Goal: Task Accomplishment & Management: Manage account settings

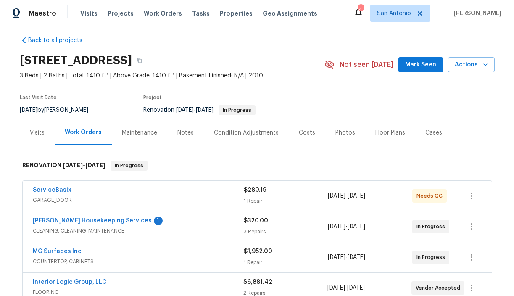
scroll to position [1, 0]
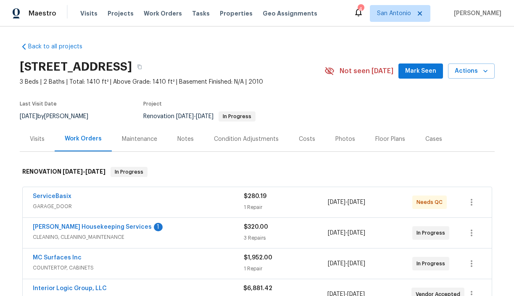
click at [183, 138] on div "Notes" at bounding box center [185, 139] width 16 height 8
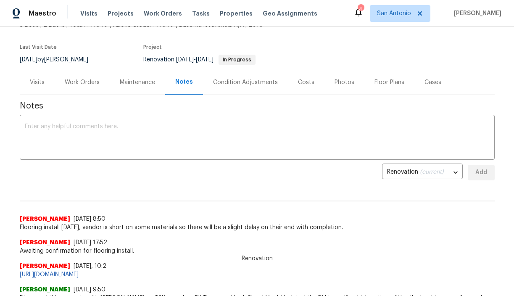
scroll to position [56, 0]
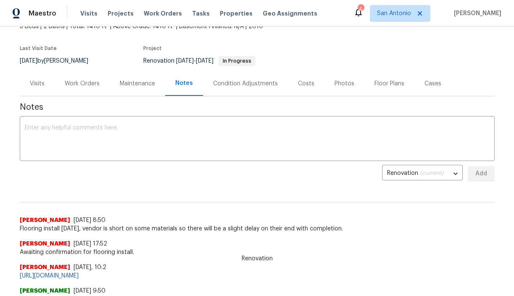
click at [78, 82] on div "Work Orders" at bounding box center [82, 83] width 35 height 8
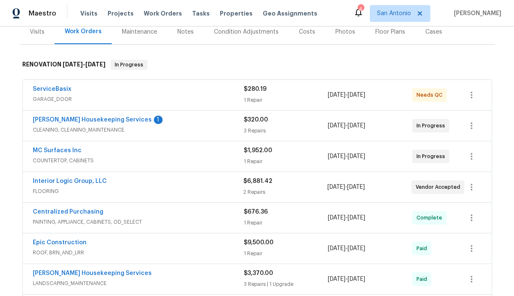
scroll to position [106, 0]
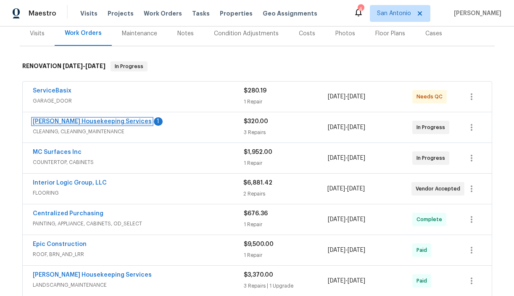
click at [82, 121] on link "[PERSON_NAME] Housekeeping Services" at bounding box center [92, 122] width 119 height 6
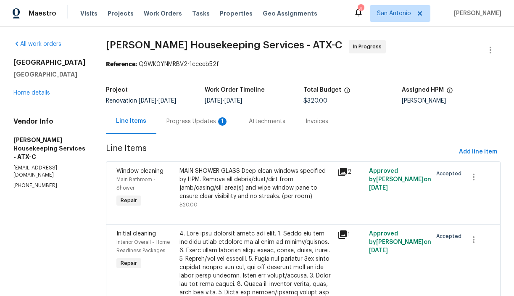
click at [199, 122] on div "Progress Updates 1" at bounding box center [197, 121] width 62 height 8
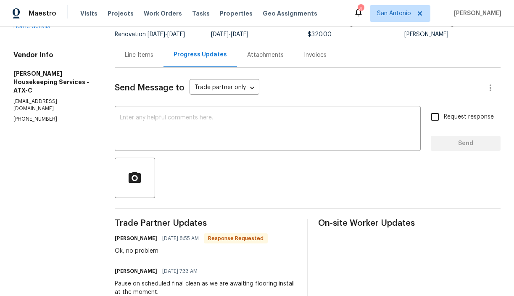
scroll to position [58, 0]
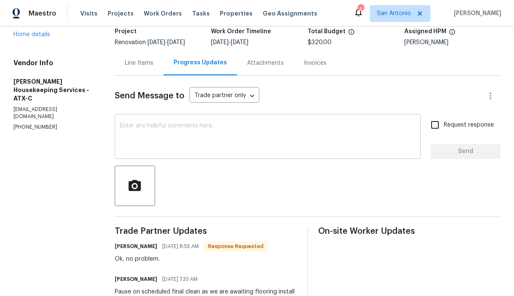
click at [175, 125] on textarea at bounding box center [268, 137] width 296 height 29
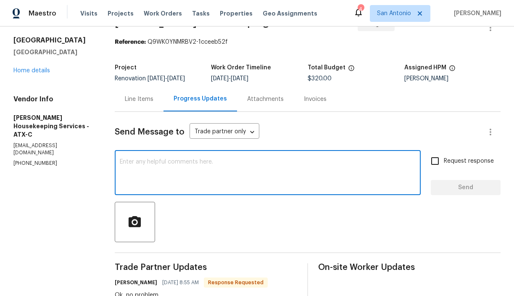
scroll to position [20, 0]
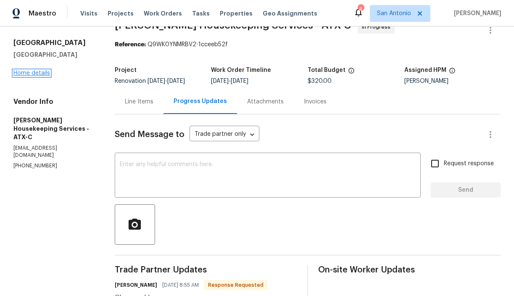
click at [38, 72] on link "Home details" at bounding box center [31, 73] width 37 height 6
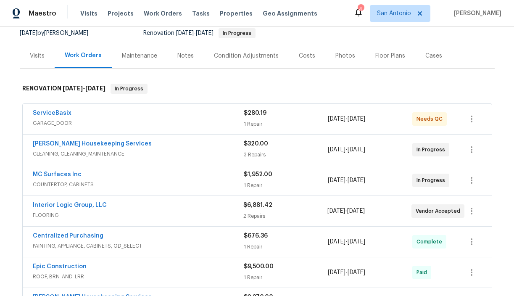
scroll to position [87, 0]
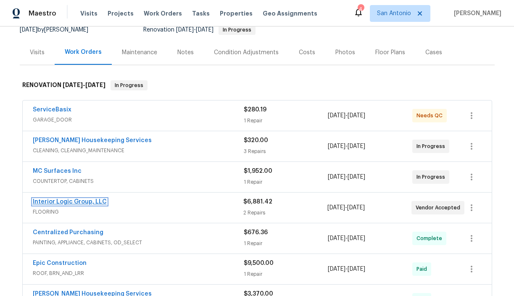
click at [76, 200] on link "Interior Logic Group, LLC" at bounding box center [70, 202] width 74 height 6
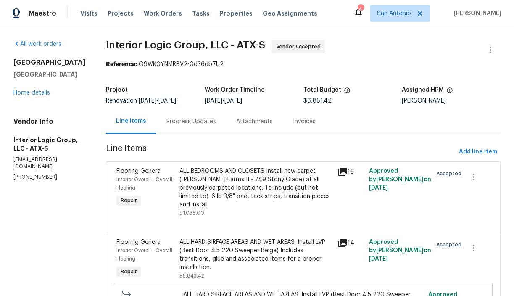
click at [203, 123] on div "Progress Updates" at bounding box center [191, 121] width 50 height 8
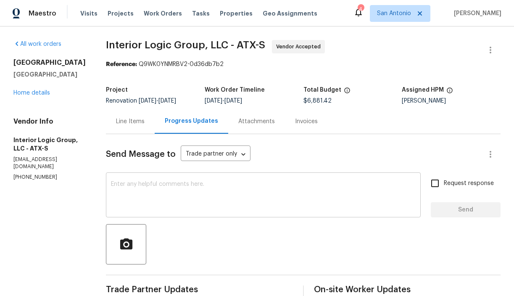
click at [207, 181] on textarea at bounding box center [263, 195] width 305 height 29
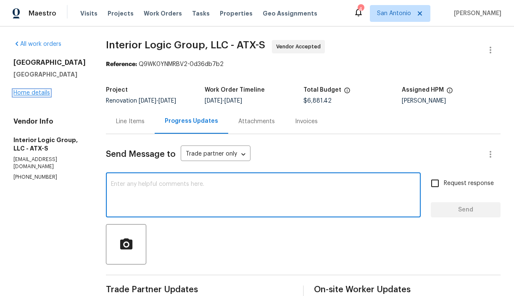
click at [32, 93] on link "Home details" at bounding box center [31, 93] width 37 height 6
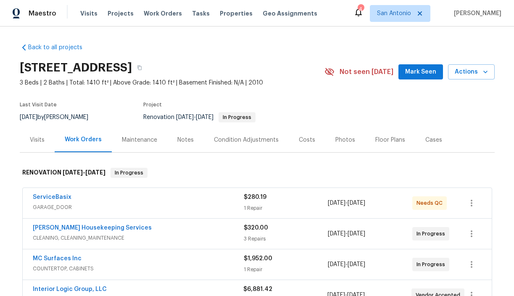
click at [418, 73] on span "Mark Seen" at bounding box center [420, 72] width 31 height 11
click at [179, 141] on div "Notes" at bounding box center [185, 140] width 16 height 8
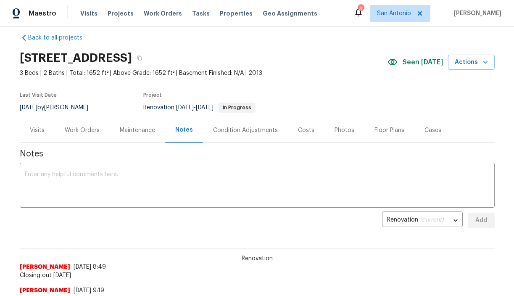
scroll to position [9, 0]
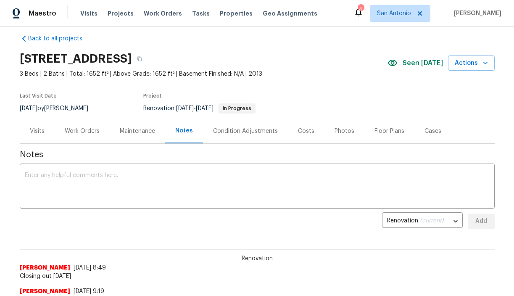
click at [39, 131] on div "Visits" at bounding box center [37, 131] width 15 height 8
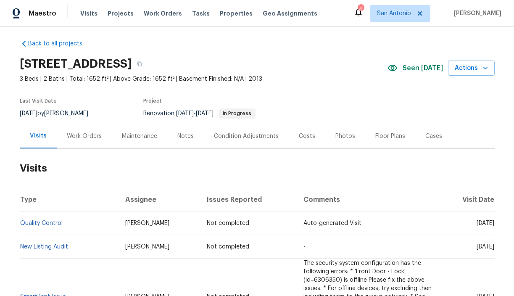
scroll to position [3, 0]
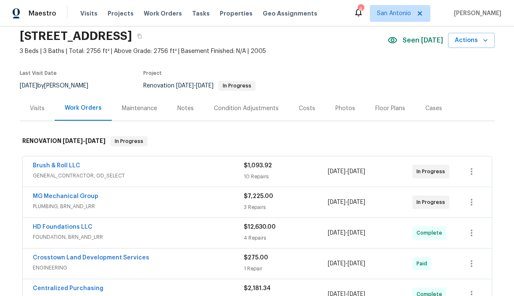
scroll to position [24, 0]
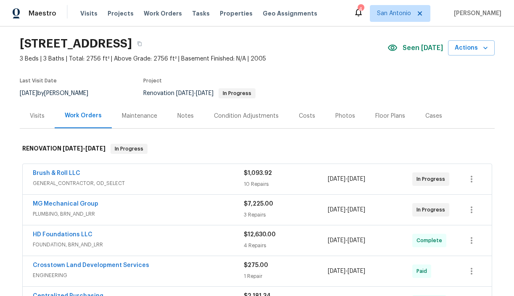
click at [187, 118] on div "Notes" at bounding box center [185, 116] width 16 height 8
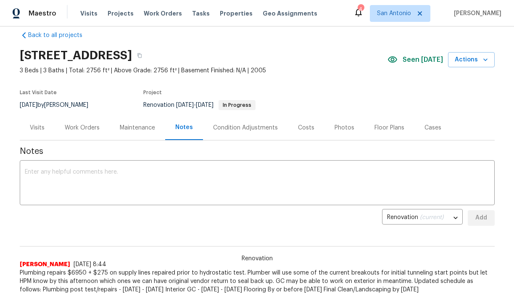
scroll to position [13, 0]
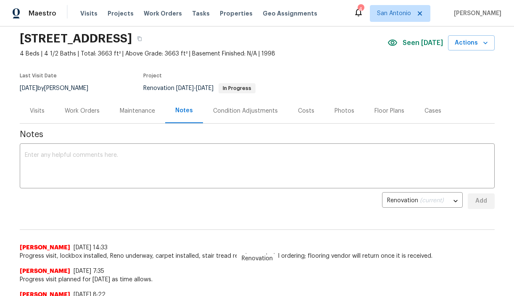
scroll to position [35, 0]
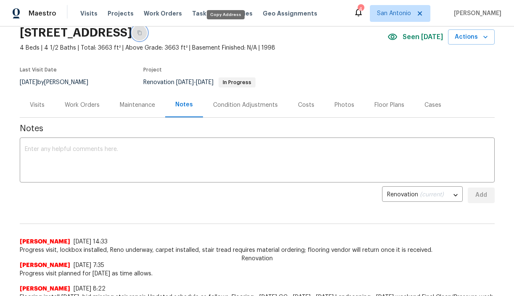
click at [142, 33] on icon "button" at bounding box center [139, 32] width 5 height 5
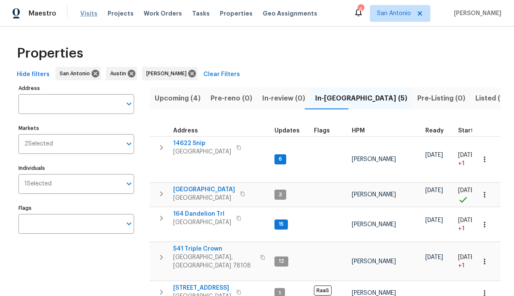
click at [85, 13] on span "Visits" at bounding box center [88, 13] width 17 height 8
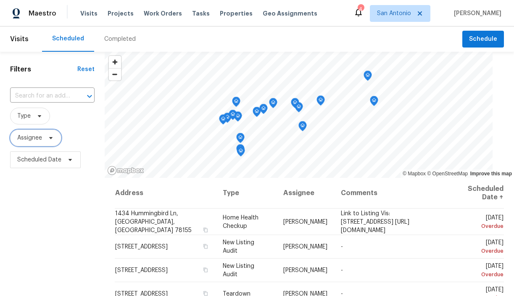
click at [49, 138] on icon at bounding box center [50, 137] width 7 height 7
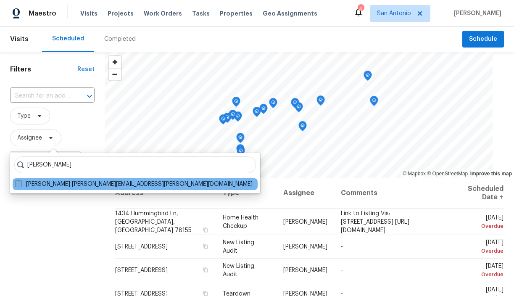
type input "[PERSON_NAME]"
click at [52, 183] on label "[PERSON_NAME] [PERSON_NAME][EMAIL_ADDRESS][PERSON_NAME][DOMAIN_NAME]" at bounding box center [133, 184] width 237 height 8
click at [21, 183] on input "[PERSON_NAME] [PERSON_NAME][EMAIL_ADDRESS][PERSON_NAME][DOMAIN_NAME]" at bounding box center [17, 182] width 5 height 5
checkbox input "true"
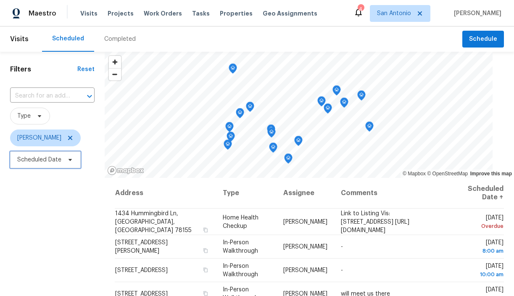
click at [70, 162] on icon at bounding box center [70, 159] width 7 height 7
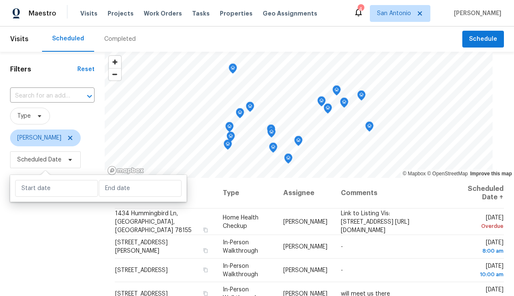
click at [113, 197] on div at bounding box center [98, 188] width 177 height 27
click at [115, 184] on input "text" at bounding box center [140, 188] width 83 height 17
select select "8"
select select "2025"
select select "9"
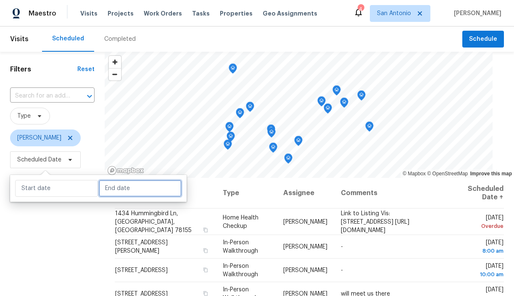
select select "2025"
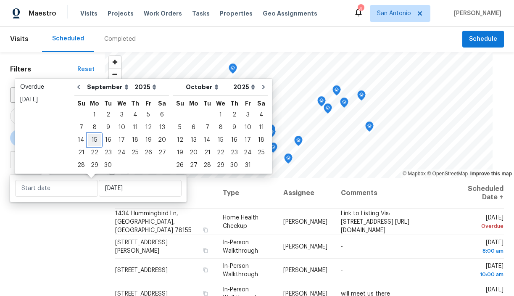
click at [95, 139] on div "15" at bounding box center [94, 140] width 13 height 12
type input "[DATE]"
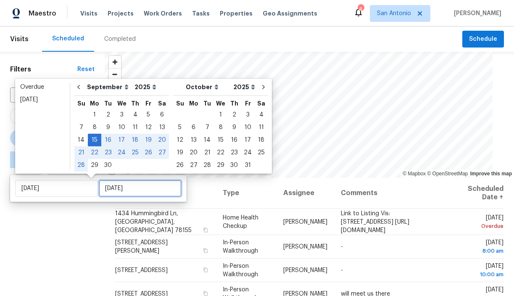
type input "[DATE]"
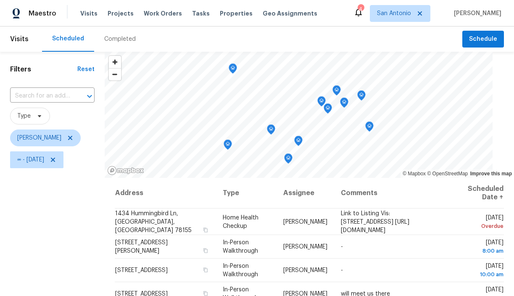
click at [88, 221] on div "Filters Reset ​ Type [PERSON_NAME] ∞ - [DATE]" at bounding box center [52, 233] width 105 height 363
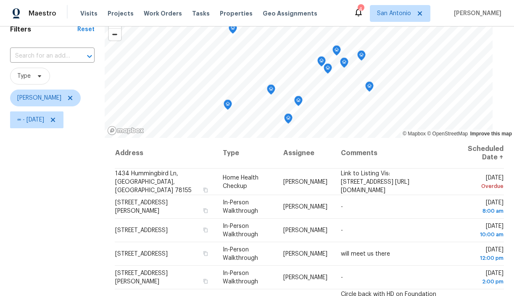
scroll to position [36, 0]
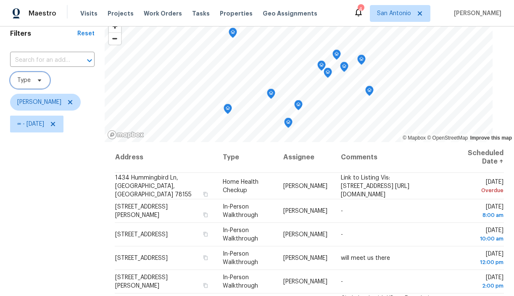
click at [38, 79] on icon at bounding box center [39, 80] width 7 height 7
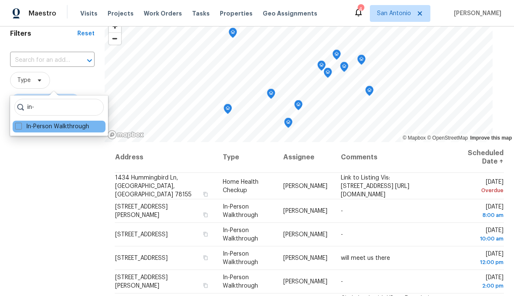
type input "in-"
click at [42, 121] on div "In-Person Walkthrough" at bounding box center [59, 127] width 93 height 12
click at [31, 128] on label "In-Person Walkthrough" at bounding box center [52, 126] width 74 height 8
click at [21, 128] on input "In-Person Walkthrough" at bounding box center [17, 124] width 5 height 5
checkbox input "true"
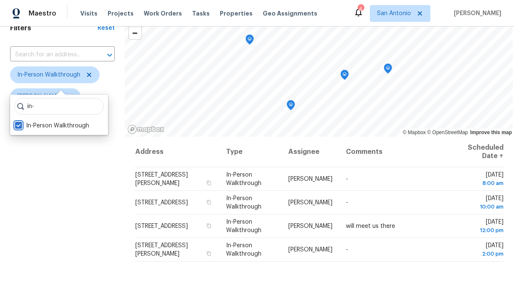
scroll to position [33, 0]
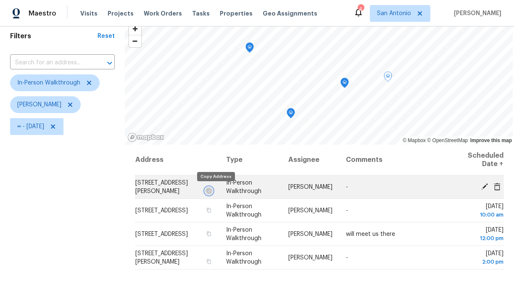
click at [211, 190] on icon "button" at bounding box center [209, 190] width 4 height 5
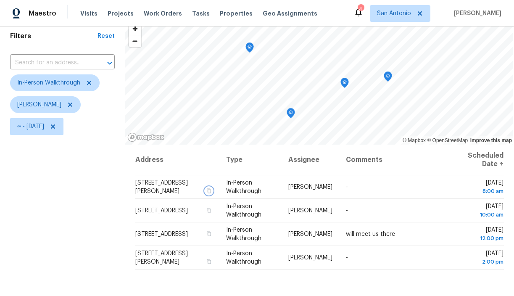
click at [343, 83] on icon "Map marker" at bounding box center [345, 83] width 8 height 10
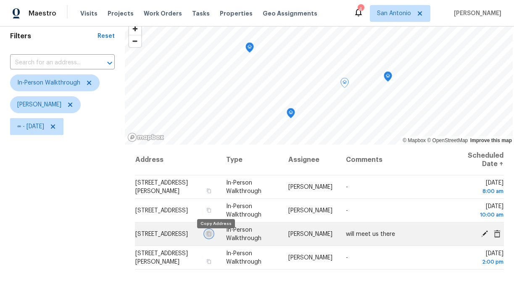
click at [211, 236] on icon "button" at bounding box center [208, 233] width 5 height 5
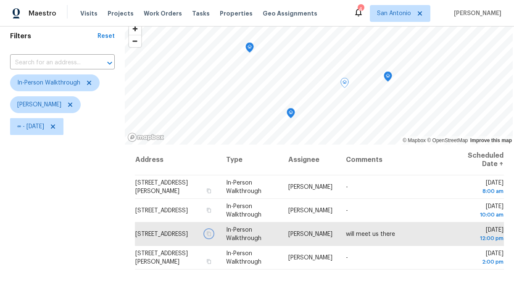
click at [288, 114] on icon "Map marker" at bounding box center [291, 113] width 8 height 10
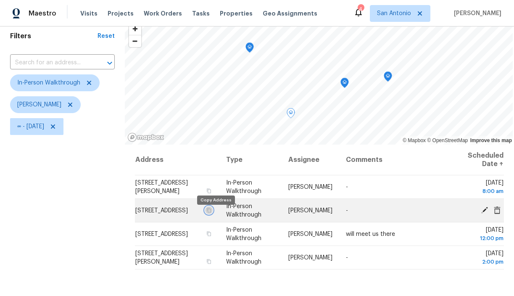
click at [211, 212] on icon "button" at bounding box center [209, 210] width 4 height 5
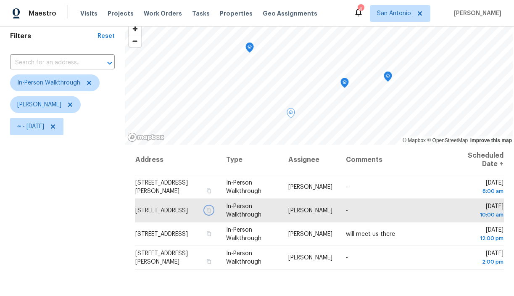
click at [249, 47] on icon "Map marker" at bounding box center [249, 47] width 1 height 1
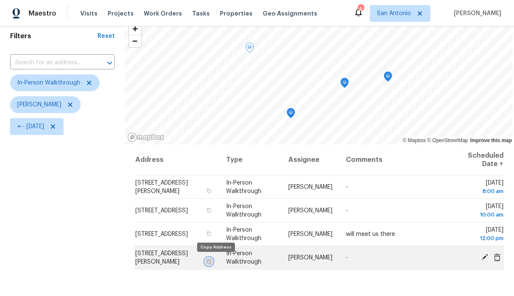
click at [211, 262] on icon "button" at bounding box center [209, 261] width 4 height 5
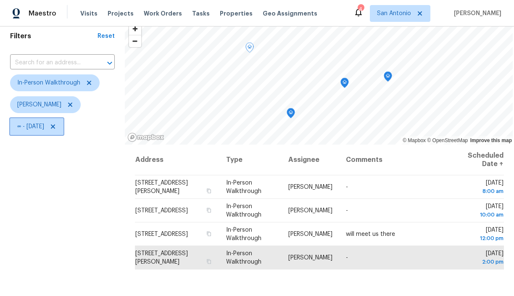
click at [55, 127] on icon at bounding box center [53, 126] width 4 height 4
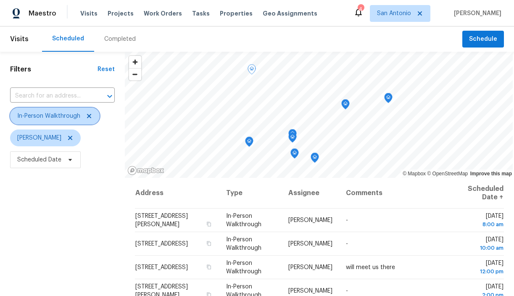
click at [88, 116] on icon at bounding box center [89, 116] width 4 height 4
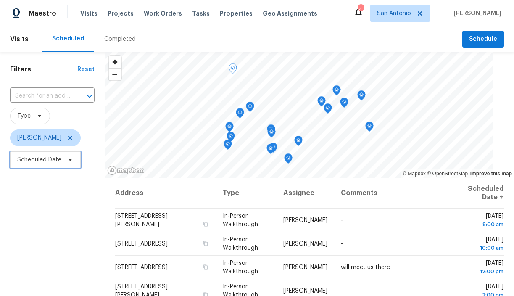
click at [69, 161] on icon at bounding box center [70, 160] width 3 height 2
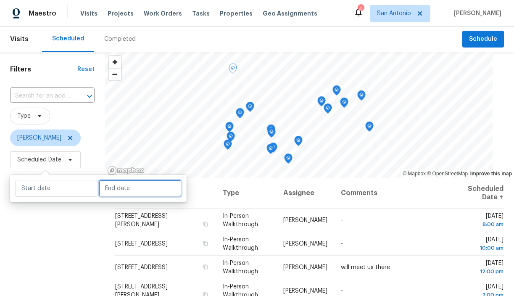
select select "8"
select select "2025"
select select "9"
select select "2025"
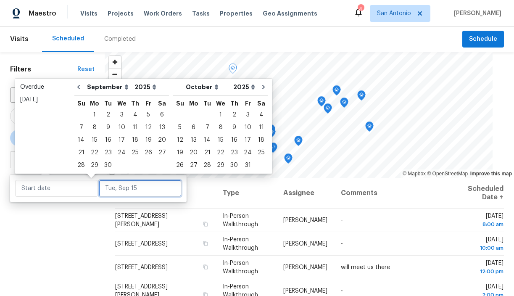
click at [109, 189] on input "text" at bounding box center [140, 188] width 83 height 17
click at [95, 136] on div "15" at bounding box center [94, 140] width 13 height 12
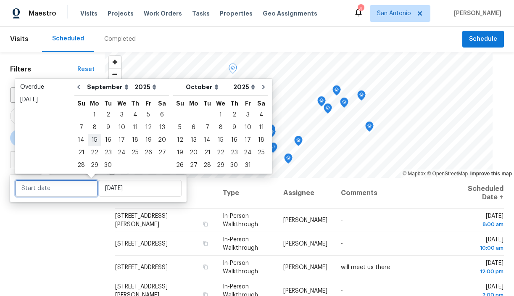
type input "[DATE]"
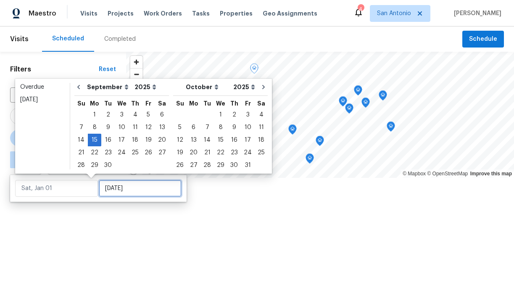
type input "[DATE]"
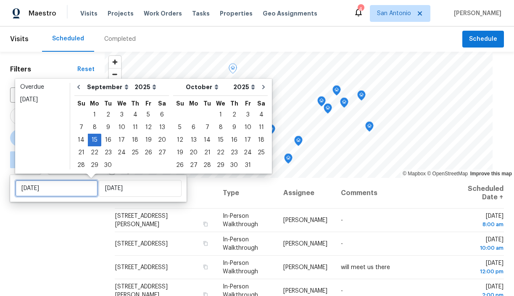
type input "[DATE]"
click at [85, 218] on div "Filters Reset ​ Type [PERSON_NAME] ∞ - [DATE]" at bounding box center [52, 233] width 105 height 363
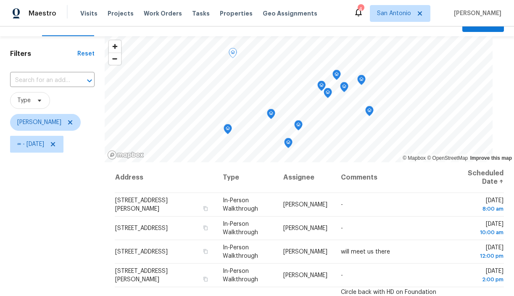
click at [231, 129] on icon "Map marker" at bounding box center [228, 129] width 8 height 10
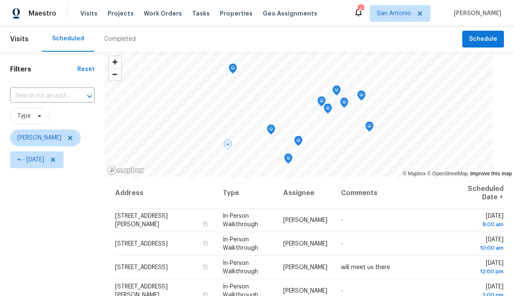
click at [373, 126] on icon "Map marker" at bounding box center [370, 127] width 8 height 10
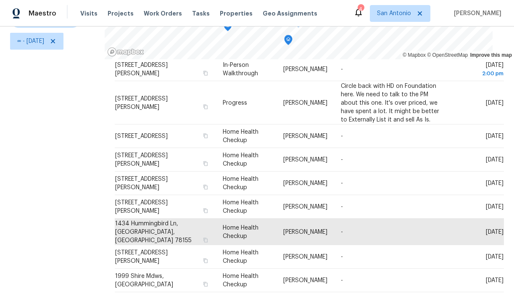
scroll to position [117, 0]
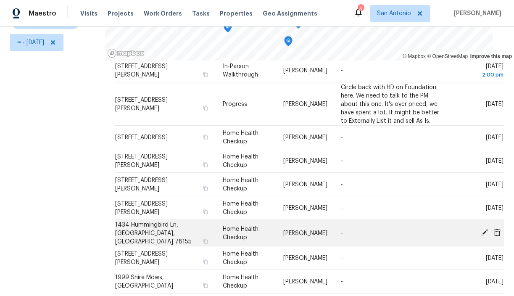
click at [495, 230] on icon at bounding box center [497, 232] width 7 height 8
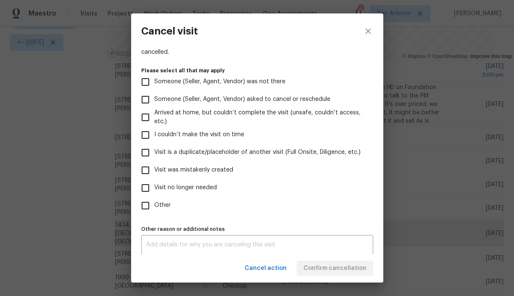
scroll to position [74, 0]
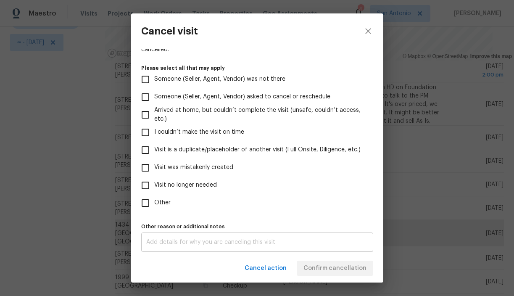
click at [182, 237] on div "x Other reason or additional notes" at bounding box center [257, 241] width 232 height 19
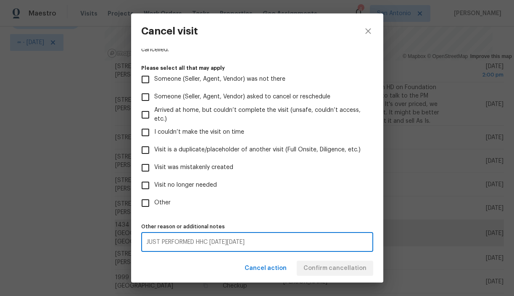
type textarea "JUST PERFORMED HHC [DATE][DATE]"
click at [323, 217] on div "Visit type Home Health Checkup Scheduled date [DATE] Linked issues(s) No ticket…" at bounding box center [257, 115] width 232 height 274
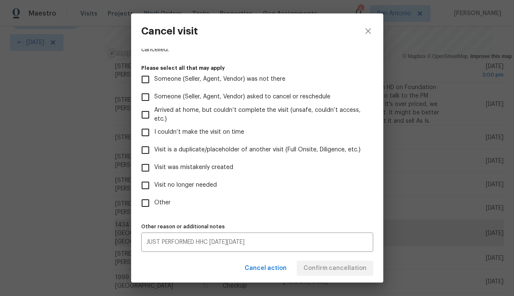
click at [145, 186] on input "Visit no longer needed" at bounding box center [146, 186] width 18 height 18
checkbox input "true"
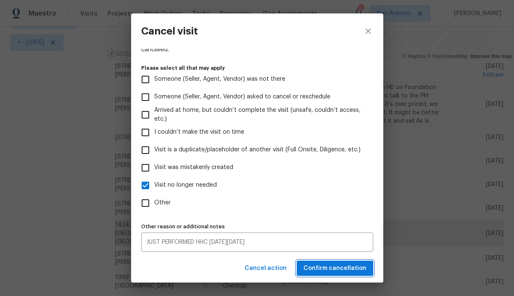
click at [308, 264] on span "Confirm cancellation" at bounding box center [334, 268] width 63 height 11
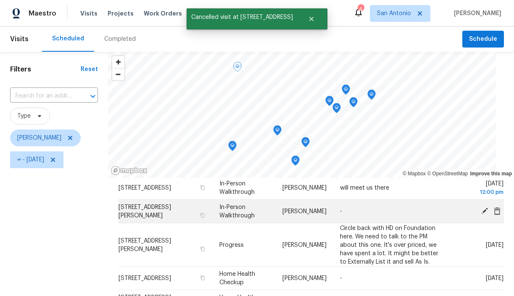
scroll to position [0, 0]
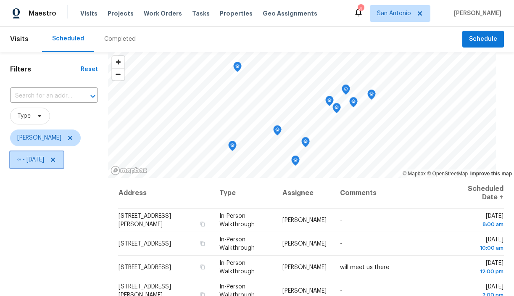
click at [56, 160] on icon at bounding box center [53, 159] width 7 height 7
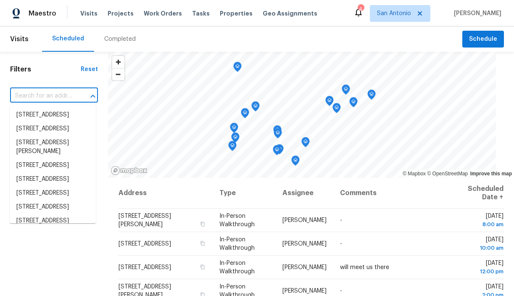
click at [58, 97] on input "text" at bounding box center [42, 96] width 64 height 13
paste input "[STREET_ADDRESS]"
type input "[STREET_ADDRESS]"
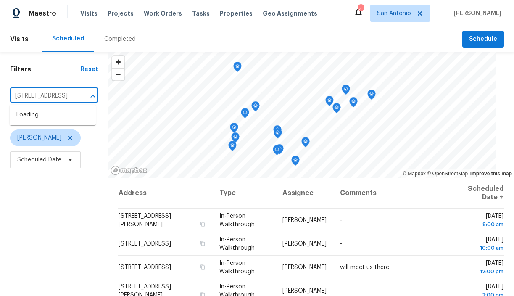
scroll to position [0, 37]
click at [40, 122] on li "[STREET_ADDRESS]" at bounding box center [53, 115] width 86 height 14
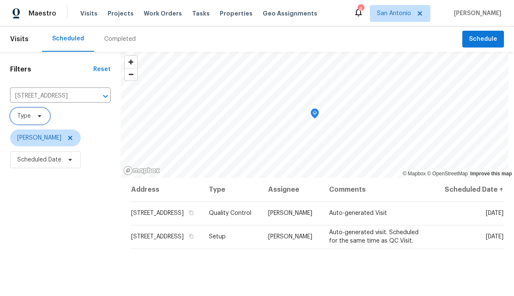
click at [37, 116] on icon at bounding box center [39, 116] width 7 height 7
click at [90, 97] on icon "Clear" at bounding box center [94, 96] width 8 height 8
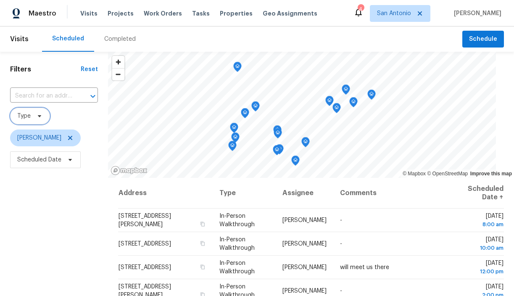
click at [36, 116] on icon at bounding box center [39, 116] width 7 height 7
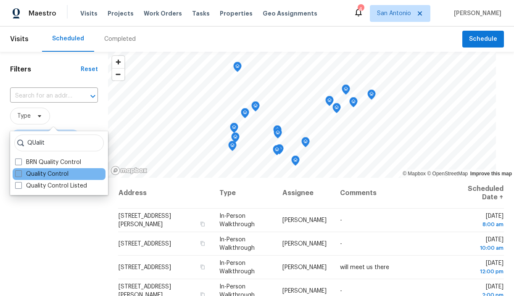
type input "QUalit"
click at [49, 173] on label "Quality Control" at bounding box center [41, 174] width 53 height 8
click at [21, 173] on input "Quality Control" at bounding box center [17, 172] width 5 height 5
checkbox input "true"
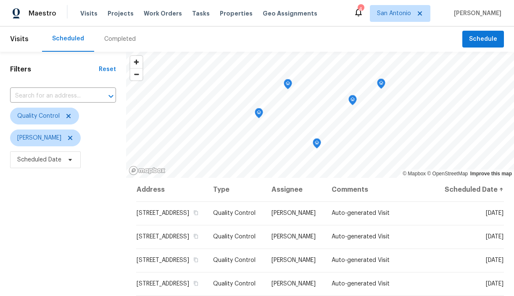
click at [115, 185] on div "Filters Reset ​ Quality Control [PERSON_NAME] Scheduled Date" at bounding box center [63, 233] width 126 height 363
click at [403, 16] on span "San Antonio" at bounding box center [394, 13] width 34 height 8
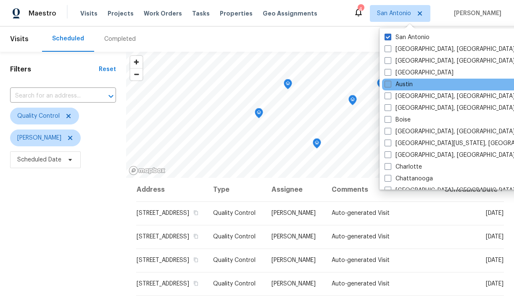
click at [389, 83] on span at bounding box center [388, 84] width 7 height 7
click at [389, 83] on input "Austin" at bounding box center [387, 82] width 5 height 5
checkbox input "true"
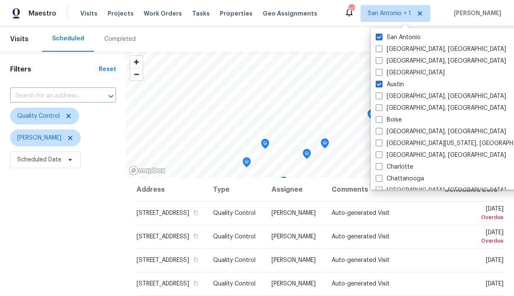
click at [96, 197] on div "Filters Reset ​ Quality Control [PERSON_NAME] Scheduled Date" at bounding box center [63, 233] width 126 height 363
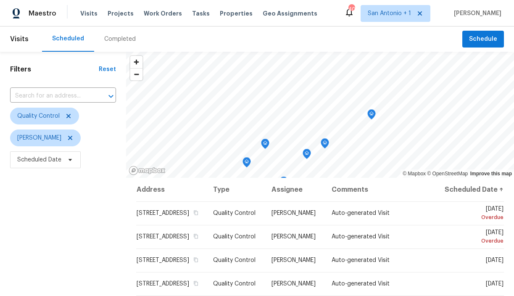
click at [369, 114] on icon "Map marker" at bounding box center [372, 115] width 8 height 10
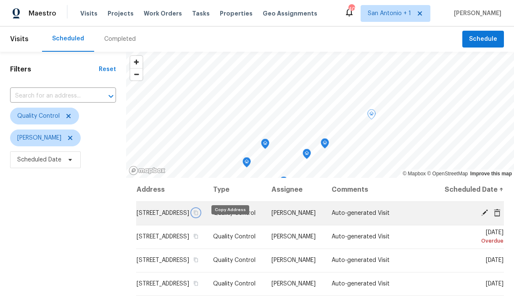
click at [198, 215] on icon "button" at bounding box center [196, 213] width 4 height 5
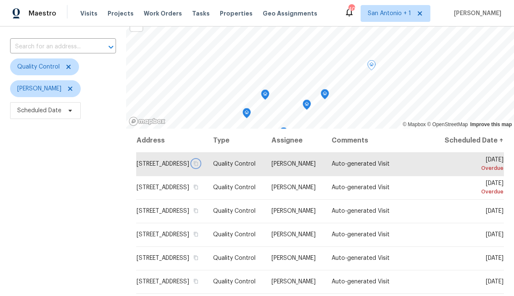
scroll to position [50, 0]
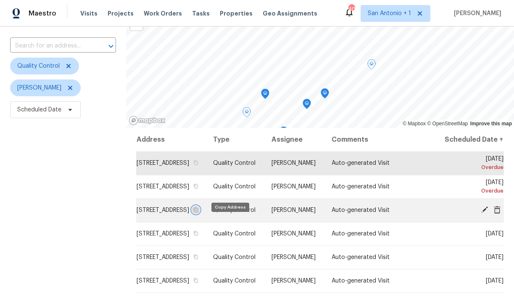
click at [198, 212] on icon "button" at bounding box center [195, 209] width 5 height 5
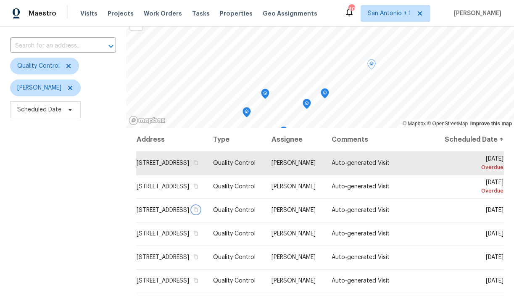
click at [263, 92] on icon "Map marker" at bounding box center [265, 92] width 4 height 2
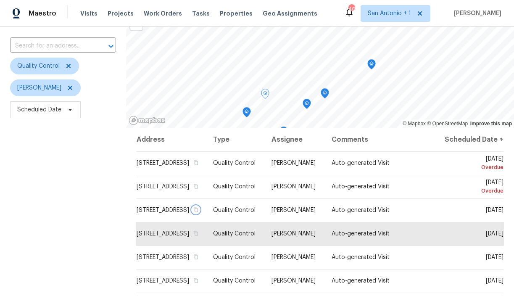
click at [246, 112] on icon "Map marker" at bounding box center [246, 112] width 1 height 1
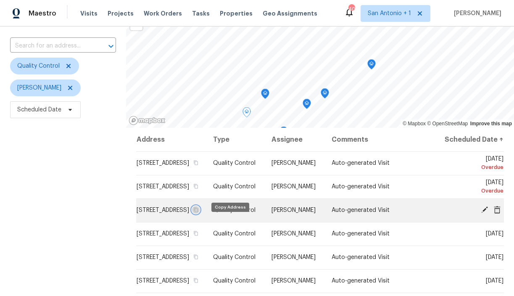
click at [198, 212] on icon "button" at bounding box center [195, 209] width 5 height 5
